Goal: Navigation & Orientation: Find specific page/section

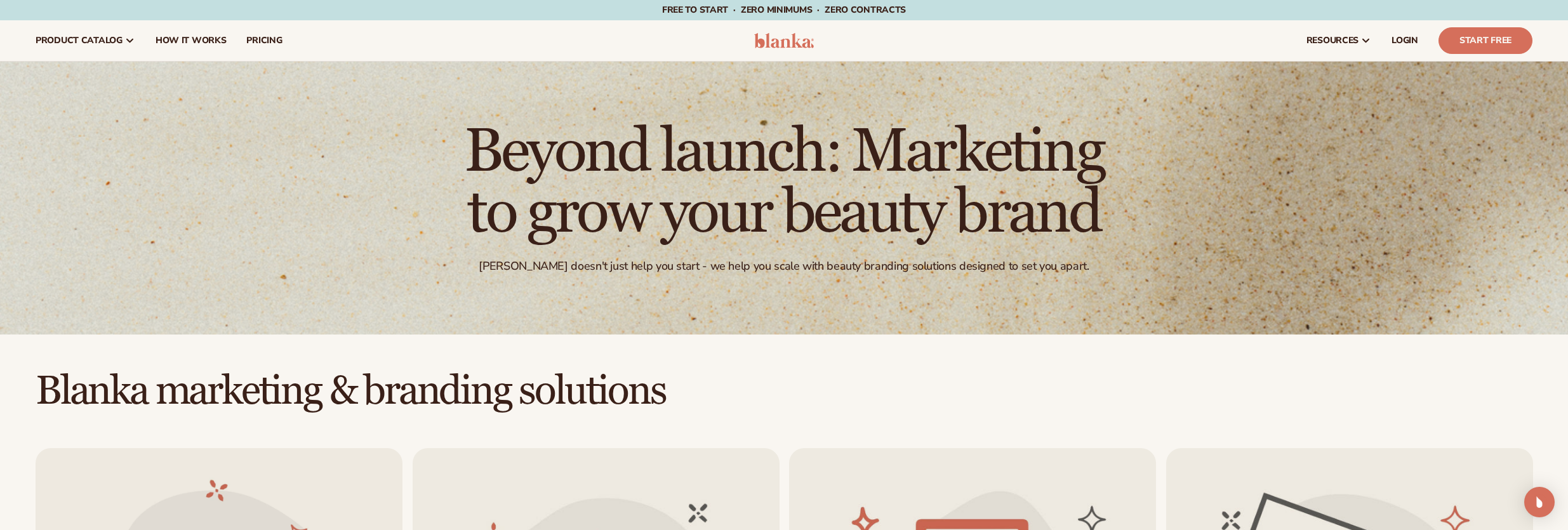
drag, startPoint x: 1573, startPoint y: 166, endPoint x: 1573, endPoint y: 3, distance: 163.0
click at [1568, 3] on html "Skip to content Free to start · ZERO minimums · ZERO contracts · Free to start …" at bounding box center [784, 265] width 1568 height 530
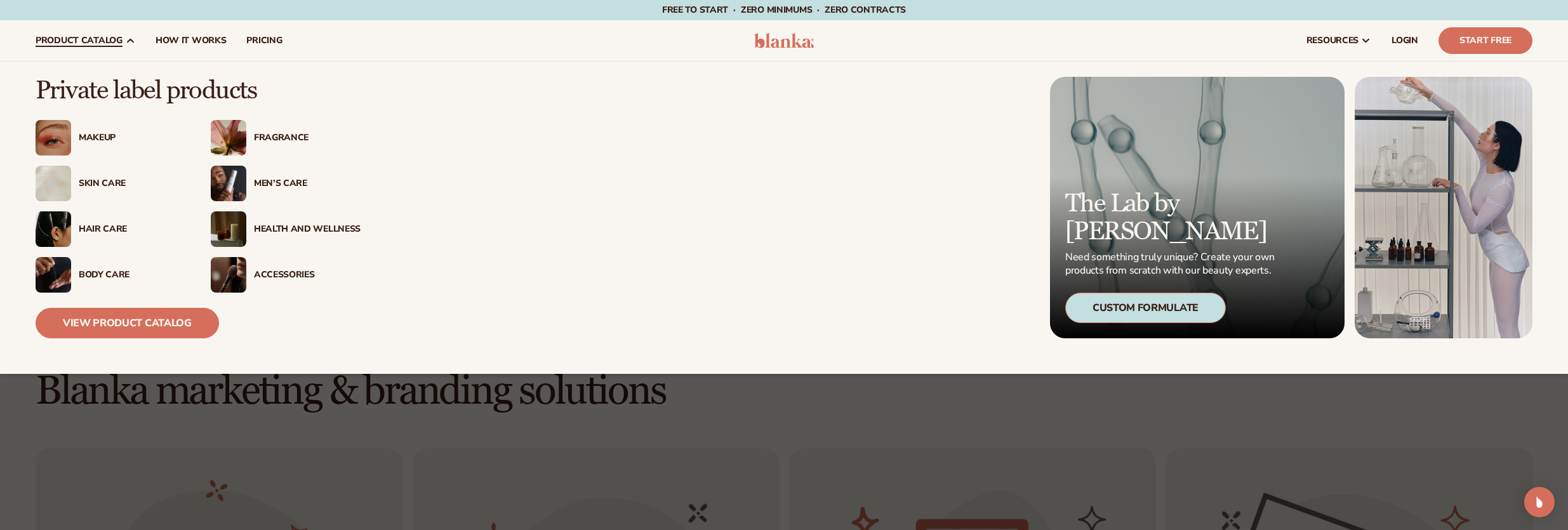
click at [278, 133] on div "Fragrance" at bounding box center [308, 138] width 107 height 11
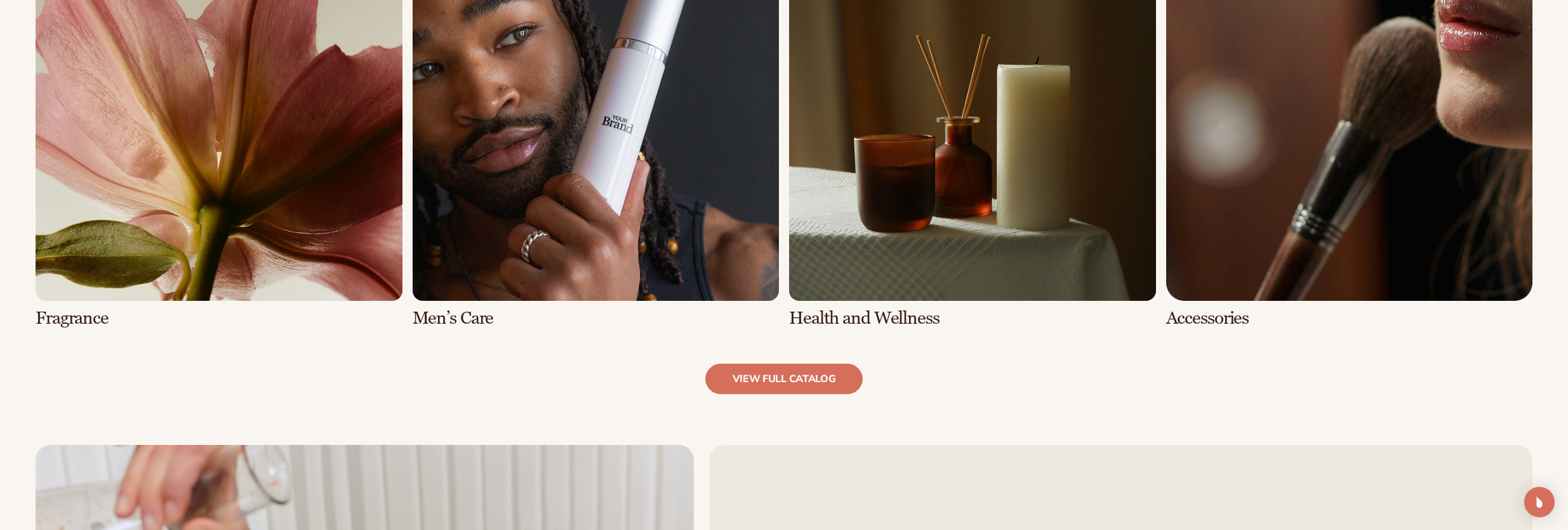
scroll to position [1480, 0]
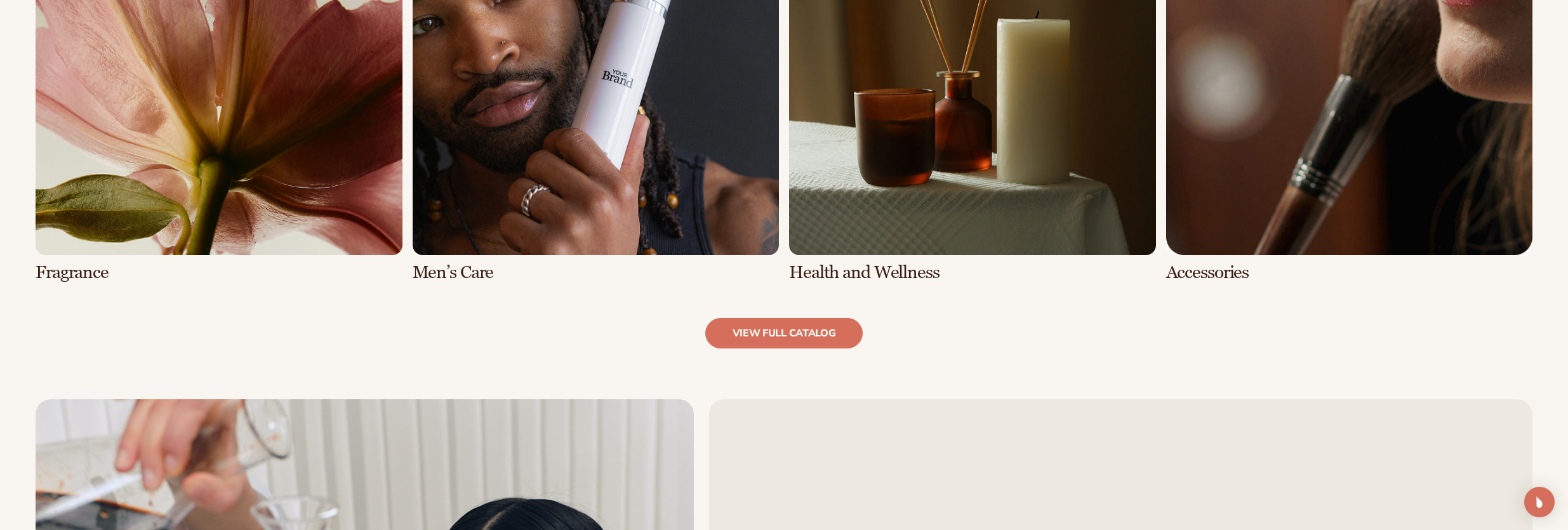
click at [237, 117] on link "5 / 8" at bounding box center [219, 85] width 367 height 393
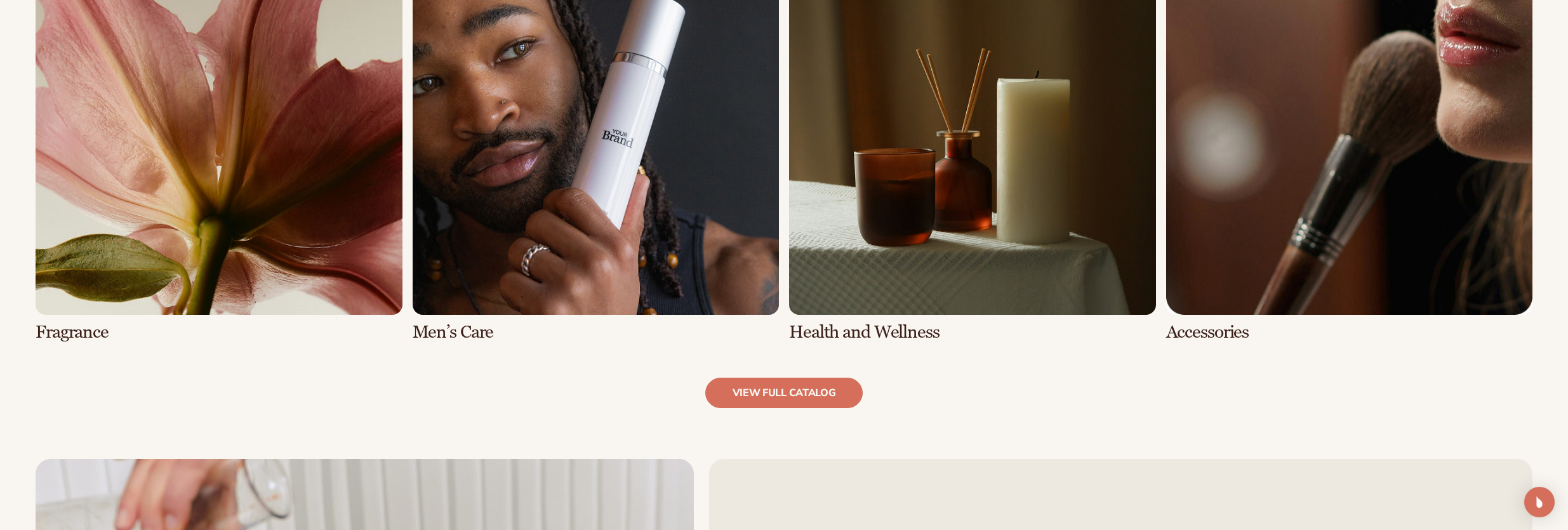
scroll to position [1486, 0]
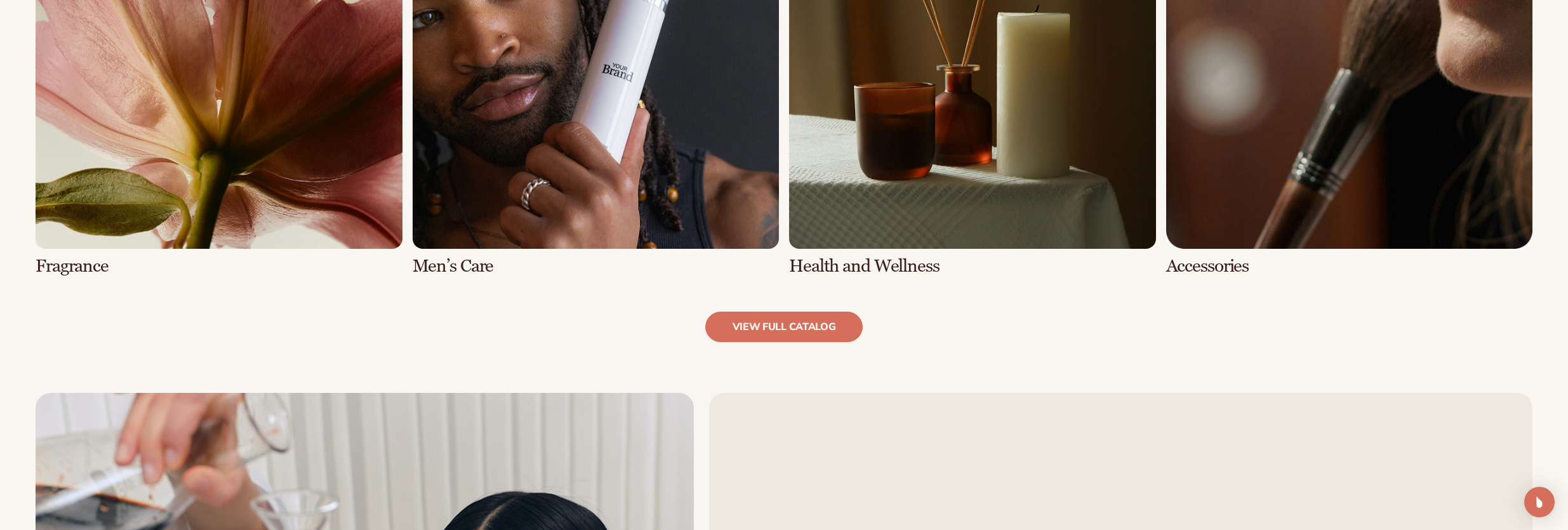
click at [894, 154] on link "7 / 8" at bounding box center [972, 79] width 367 height 393
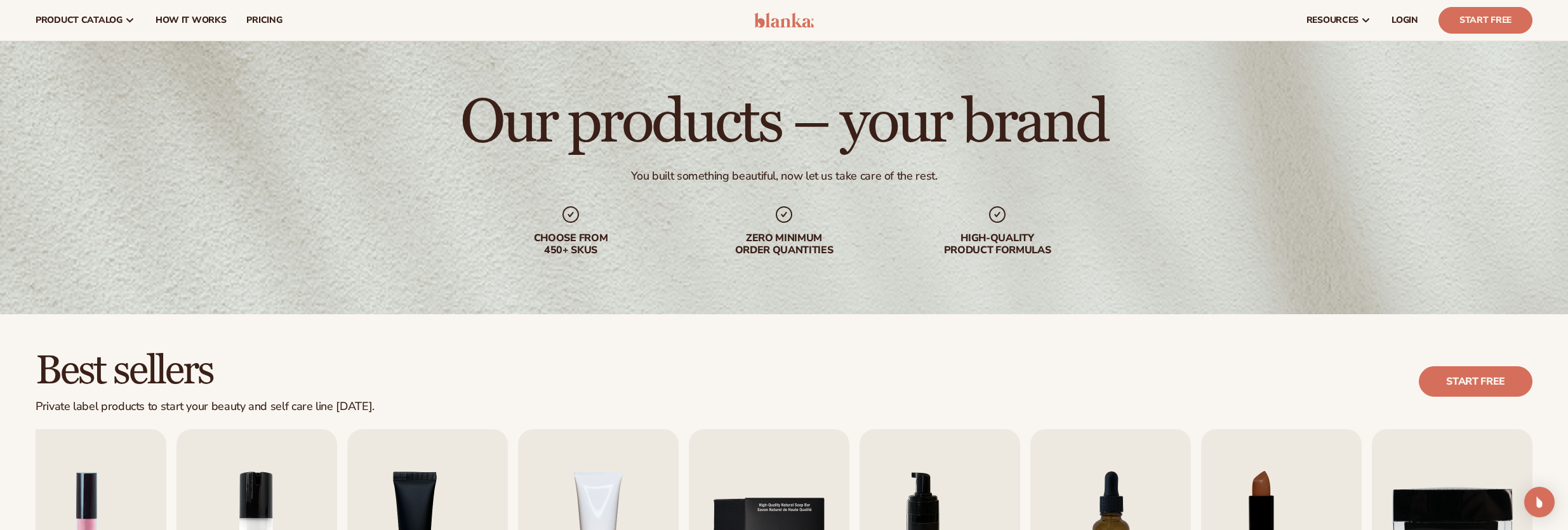
scroll to position [0, 0]
